Goal: Transaction & Acquisition: Purchase product/service

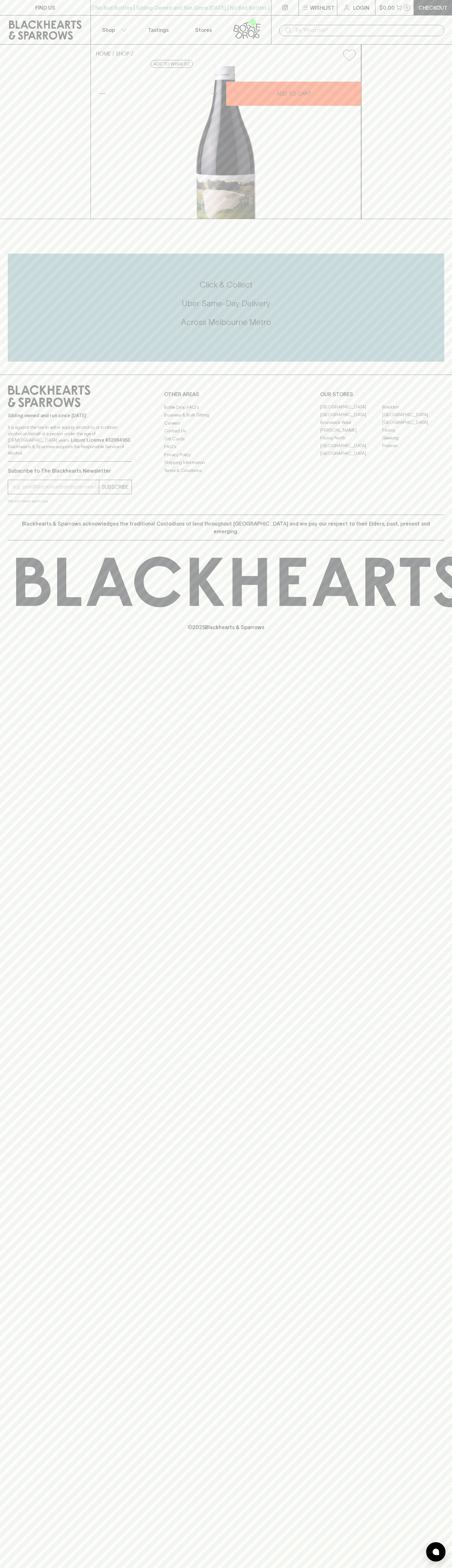
click at [358, 12] on link "Login" at bounding box center [356, 7] width 38 height 15
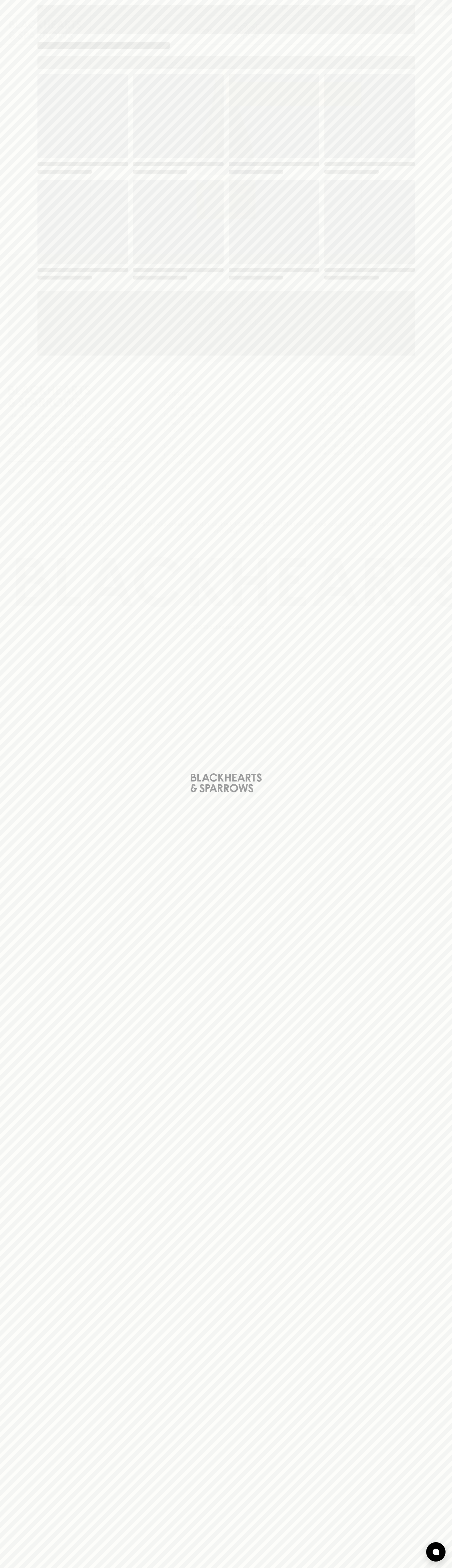
click at [444, 825] on div "Loading" at bounding box center [226, 784] width 452 height 1568
click at [208, 1567] on html "FIND US | No Bad Bottles | Sibling Owned and Run Since 2006 | No Bad Bottles | …" at bounding box center [226, 784] width 452 height 1568
click at [1, 388] on div "Loading" at bounding box center [226, 784] width 452 height 1568
